Goal: Check status: Check status

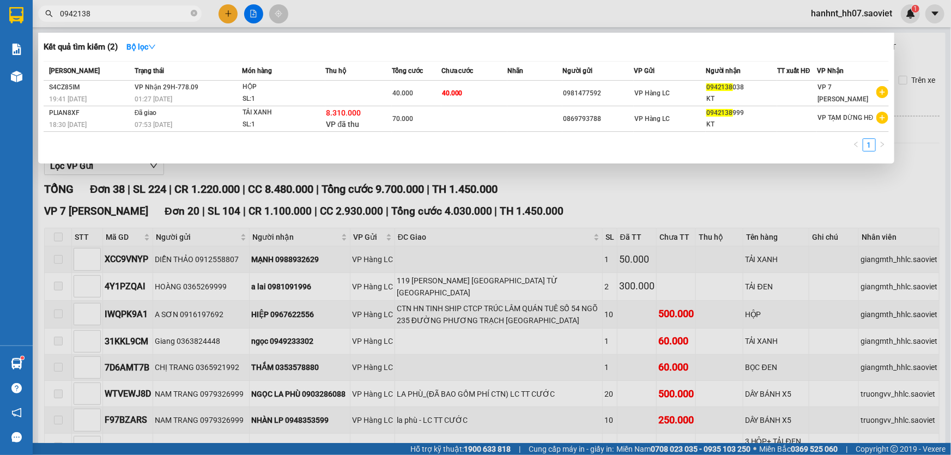
scroll to position [154, 0]
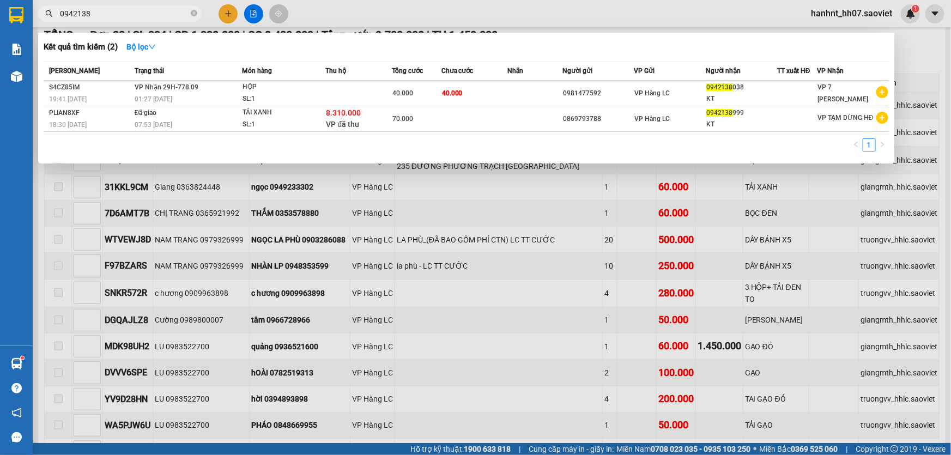
click at [425, 196] on div at bounding box center [475, 227] width 951 height 455
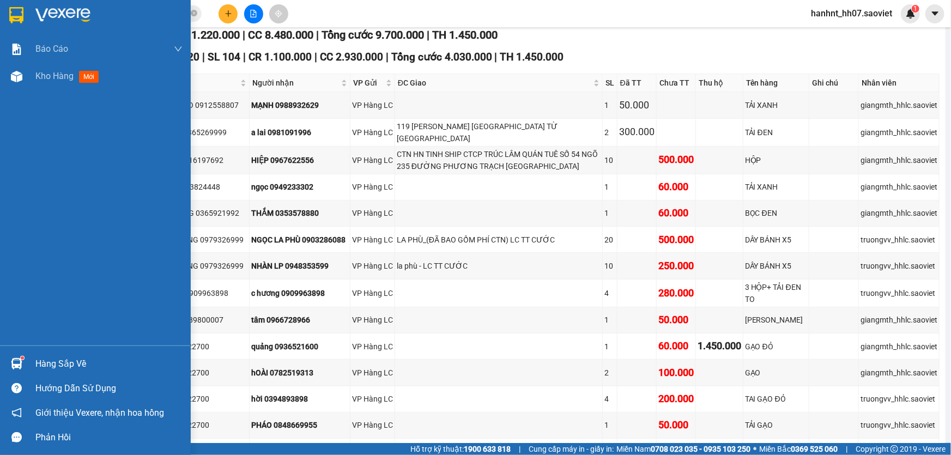
click at [51, 358] on div "Hàng sắp về" at bounding box center [108, 364] width 147 height 16
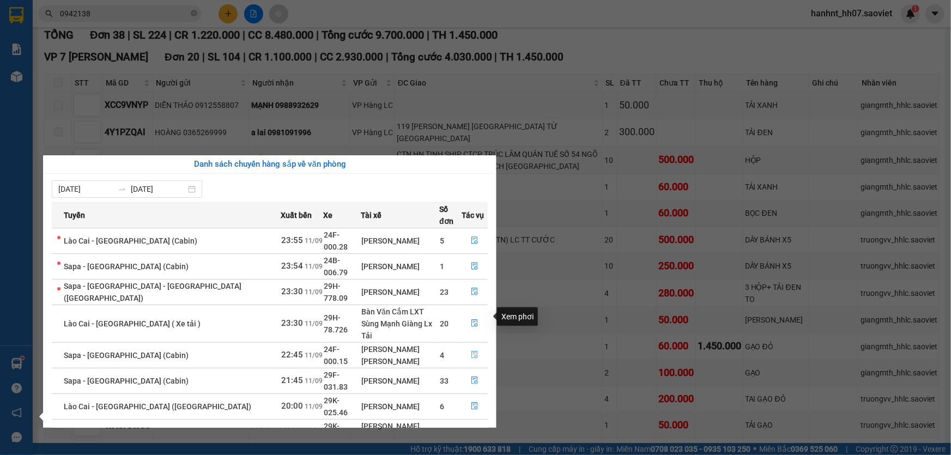
click at [471, 351] on icon "file-done" at bounding box center [474, 355] width 7 height 8
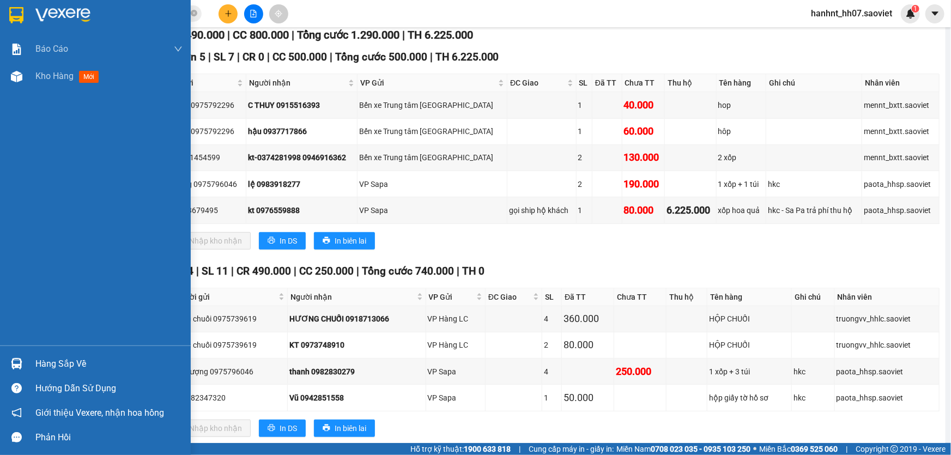
click at [44, 364] on div "Hàng sắp về" at bounding box center [108, 364] width 147 height 16
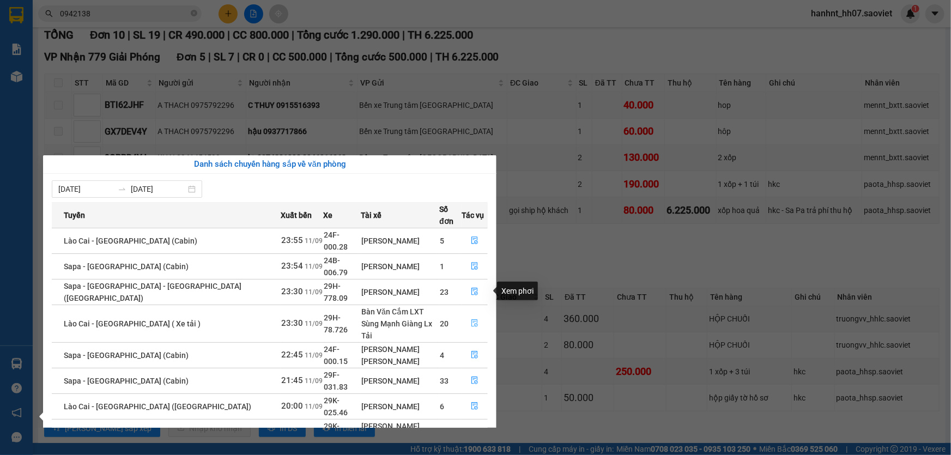
click at [472, 319] on icon "file-done" at bounding box center [474, 323] width 7 height 8
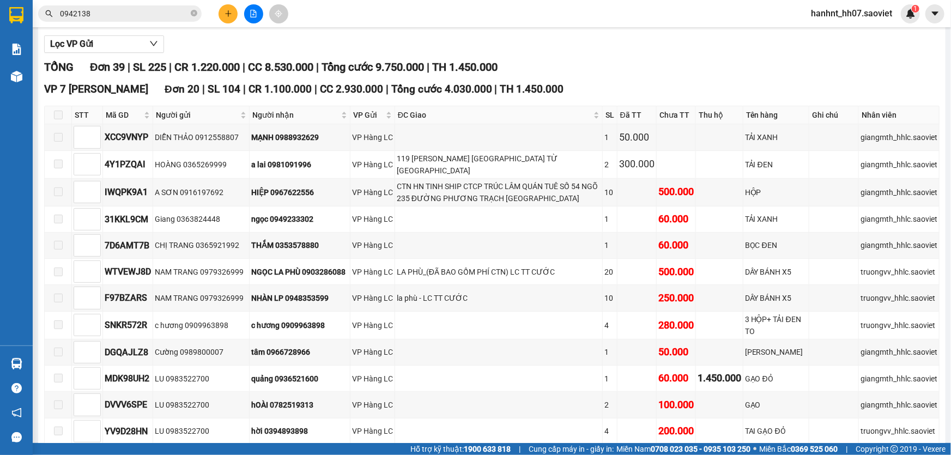
scroll to position [105, 0]
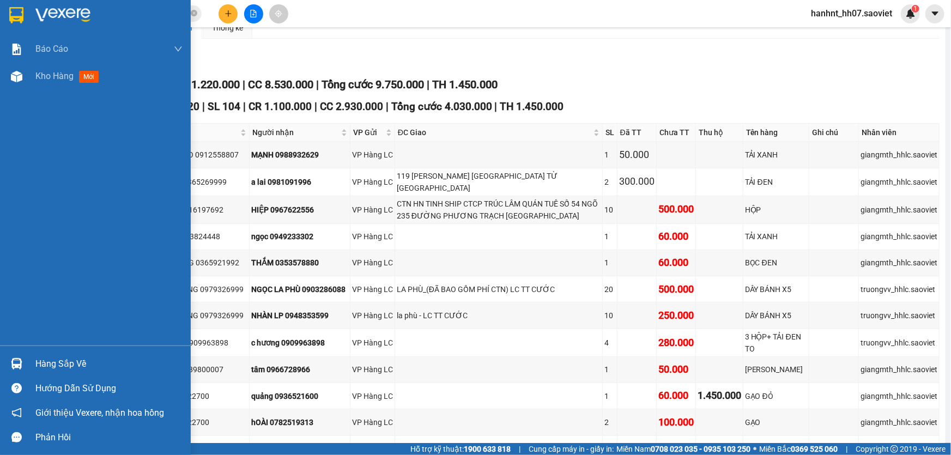
click at [57, 361] on div "Hàng sắp về" at bounding box center [108, 364] width 147 height 16
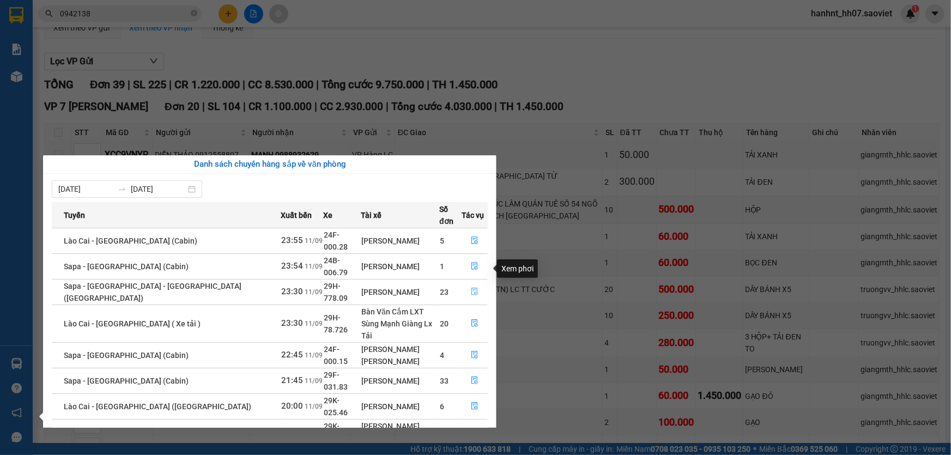
click at [471, 288] on icon "file-done" at bounding box center [474, 292] width 7 height 8
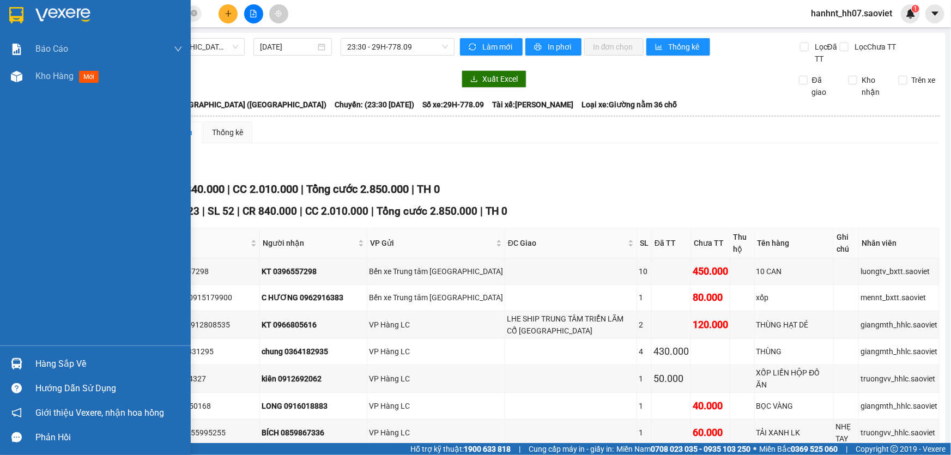
click at [57, 360] on div "Hàng sắp về" at bounding box center [108, 364] width 147 height 16
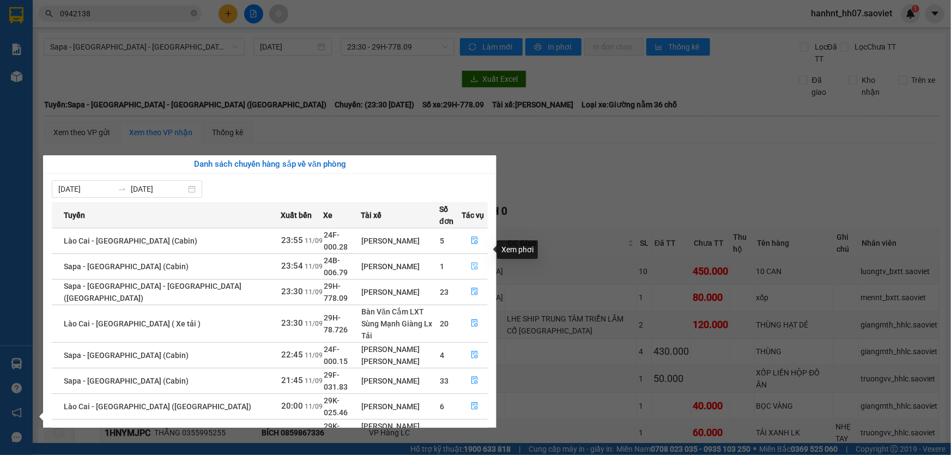
click at [471, 262] on icon "file-done" at bounding box center [475, 266] width 8 height 8
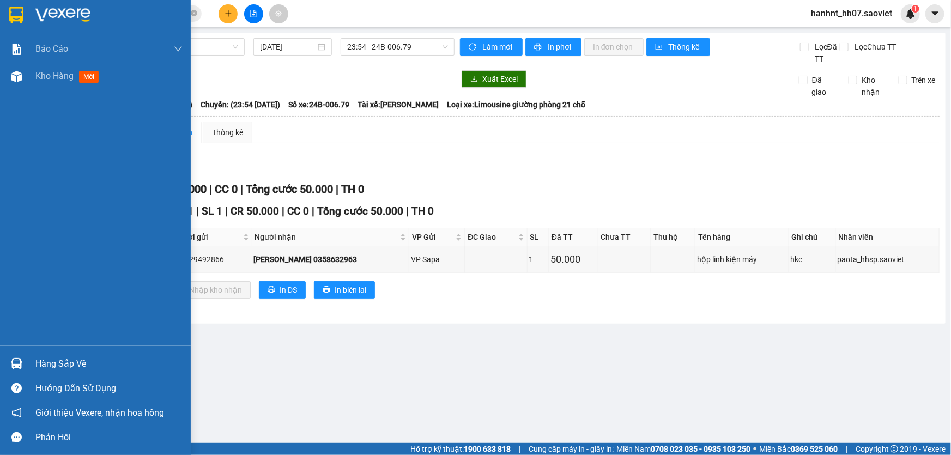
click at [53, 367] on div "Hàng sắp về" at bounding box center [108, 364] width 147 height 16
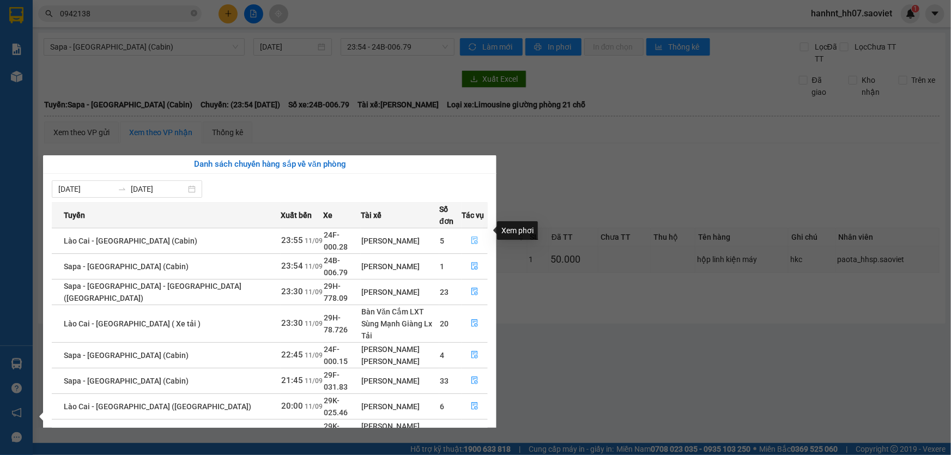
click at [471, 236] on icon "file-done" at bounding box center [475, 240] width 8 height 8
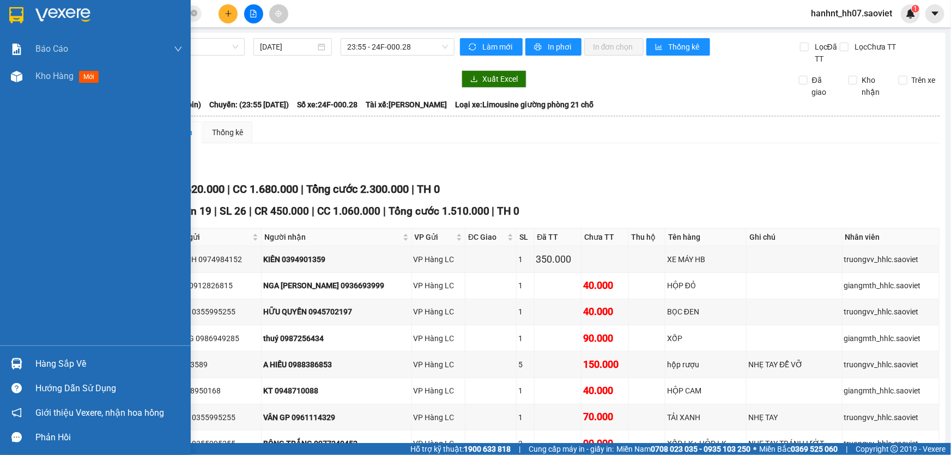
click at [39, 360] on div "Hàng sắp về" at bounding box center [108, 364] width 147 height 16
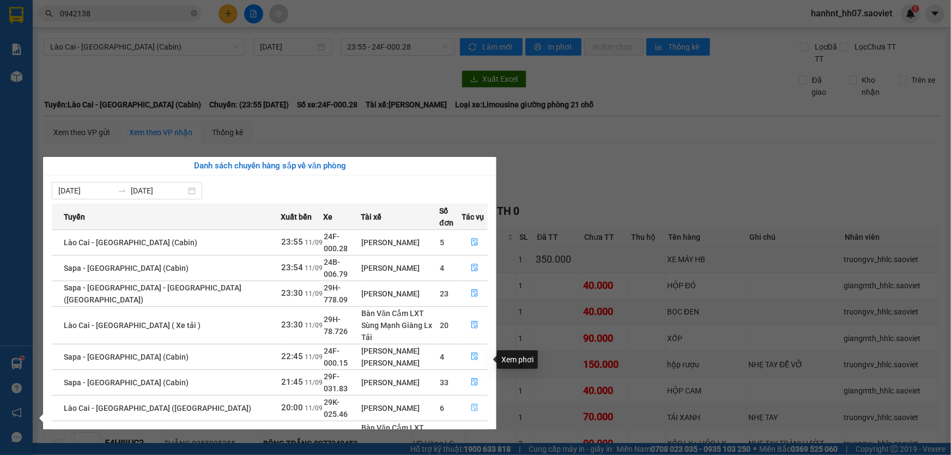
click at [465, 399] on button "button" at bounding box center [474, 407] width 25 height 17
